Goal: Transaction & Acquisition: Purchase product/service

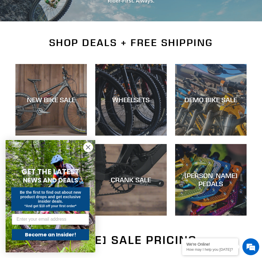
click at [86, 146] on circle "Close dialog" at bounding box center [88, 147] width 9 height 9
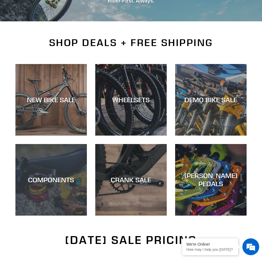
click at [56, 176] on div "COMPONENTS" at bounding box center [51, 180] width 72 height 8
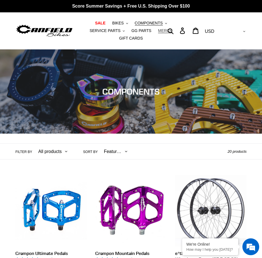
click at [158, 32] on span "MERCH" at bounding box center [165, 30] width 14 height 5
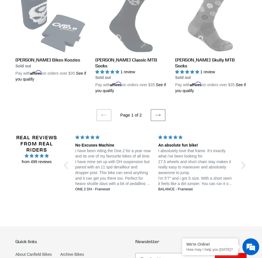
scroll to position [1067, 0]
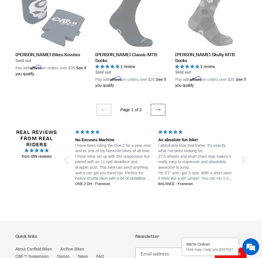
click at [158, 107] on icon at bounding box center [159, 110] width 6 height 6
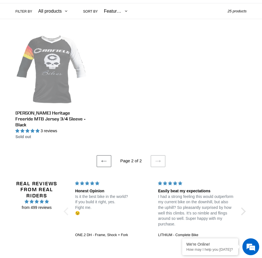
click at [66, 207] on div at bounding box center [68, 211] width 8 height 8
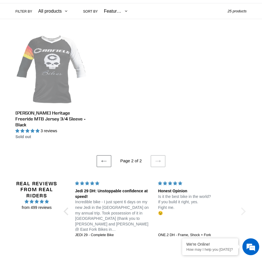
click at [244, 207] on div at bounding box center [242, 211] width 8 height 8
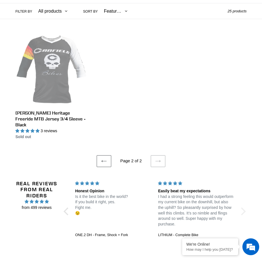
click at [243, 207] on div at bounding box center [242, 211] width 8 height 8
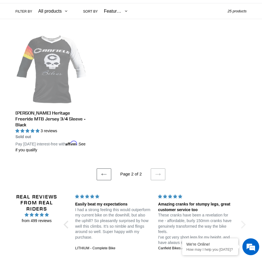
click at [244, 220] on div at bounding box center [242, 224] width 8 height 8
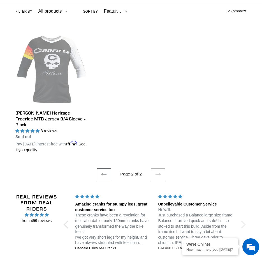
click at [244, 220] on div at bounding box center [242, 224] width 8 height 8
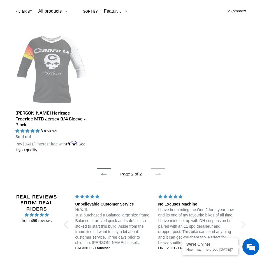
click at [244, 220] on div at bounding box center [242, 224] width 8 height 8
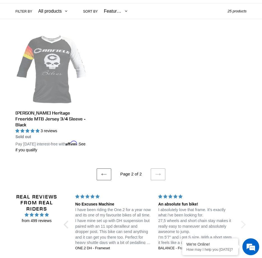
click at [244, 220] on div at bounding box center [242, 224] width 8 height 8
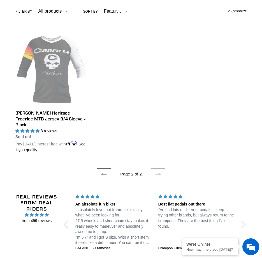
click at [244, 220] on div at bounding box center [242, 224] width 8 height 8
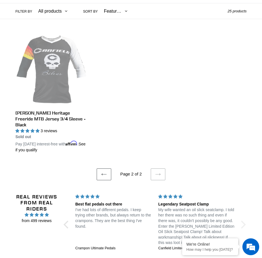
click at [243, 220] on div at bounding box center [242, 224] width 8 height 8
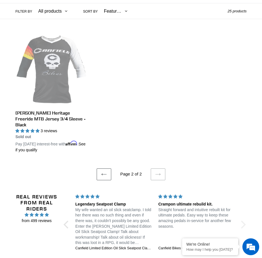
click at [243, 220] on div at bounding box center [242, 224] width 8 height 8
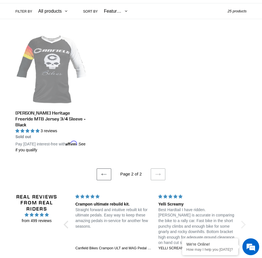
click at [243, 220] on div at bounding box center [242, 224] width 8 height 8
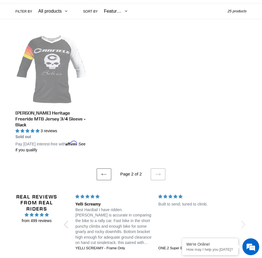
click at [243, 220] on div at bounding box center [242, 224] width 8 height 8
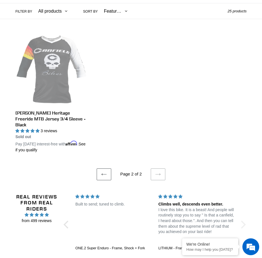
click at [243, 220] on div at bounding box center [242, 224] width 8 height 8
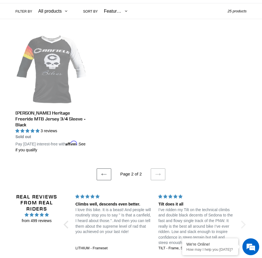
click at [243, 220] on div at bounding box center [242, 224] width 8 height 8
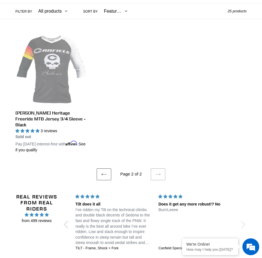
click at [243, 220] on div at bounding box center [242, 224] width 8 height 8
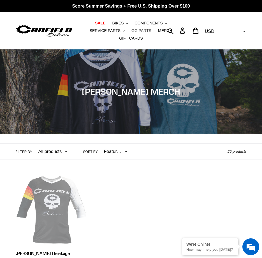
click at [132, 32] on span "GG PARTS" at bounding box center [142, 30] width 20 height 5
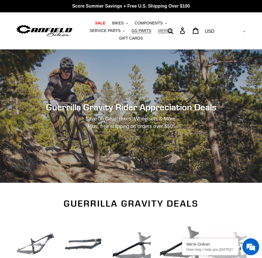
click at [158, 31] on span "MERCH" at bounding box center [165, 30] width 14 height 5
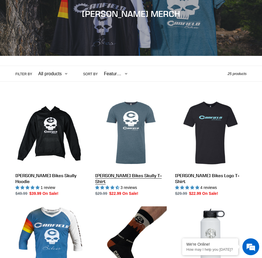
scroll to position [84, 0]
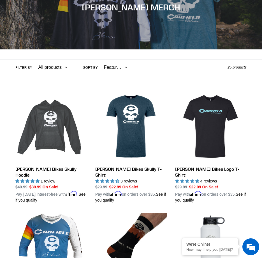
click at [50, 138] on link "[PERSON_NAME] Bikes Skully Hoodie" at bounding box center [51, 147] width 72 height 113
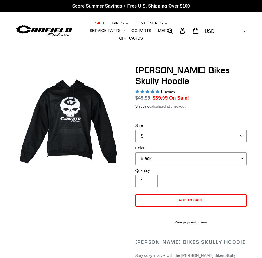
select select "highest-rating"
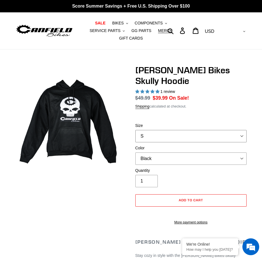
click at [241, 130] on select "S M pre-order ETA [DATE] L pre-order ETA [DATE] XL pre-order ETA [DATE]" at bounding box center [192, 136] width 112 height 12
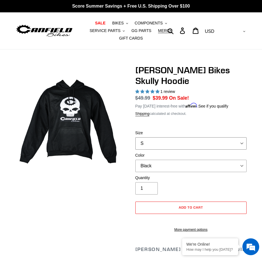
select select "M pre-order ETA [DATE]"
click at [136, 137] on select "S M pre-order ETA [DATE] L pre-order ETA [DATE] XL pre-order ETA [DATE]" at bounding box center [192, 143] width 112 height 12
click at [243, 160] on select "Black Grey Blue" at bounding box center [192, 166] width 112 height 12
click at [136, 160] on select "Black Grey Blue" at bounding box center [192, 166] width 112 height 12
click at [246, 160] on select "Black Grey Blue" at bounding box center [192, 166] width 112 height 12
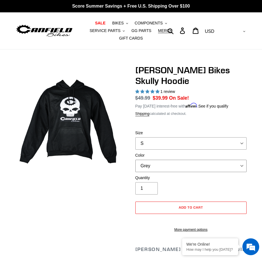
select select "Blue"
click at [136, 160] on select "Black Grey Blue" at bounding box center [192, 166] width 112 height 12
